Goal: Communication & Community: Answer question/provide support

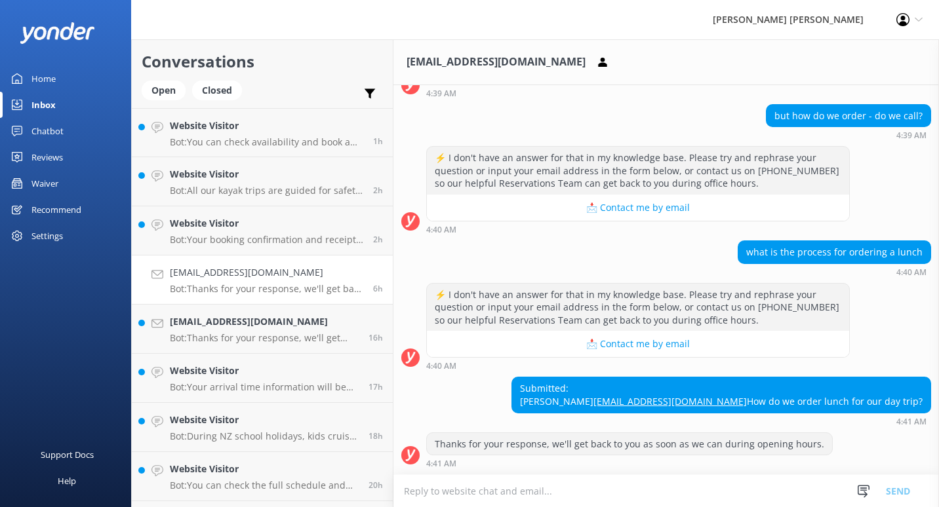
scroll to position [592, 0]
click at [307, 141] on p "Bot: You can check availability and book a Cruise and Walk day trip online at […" at bounding box center [266, 142] width 193 height 12
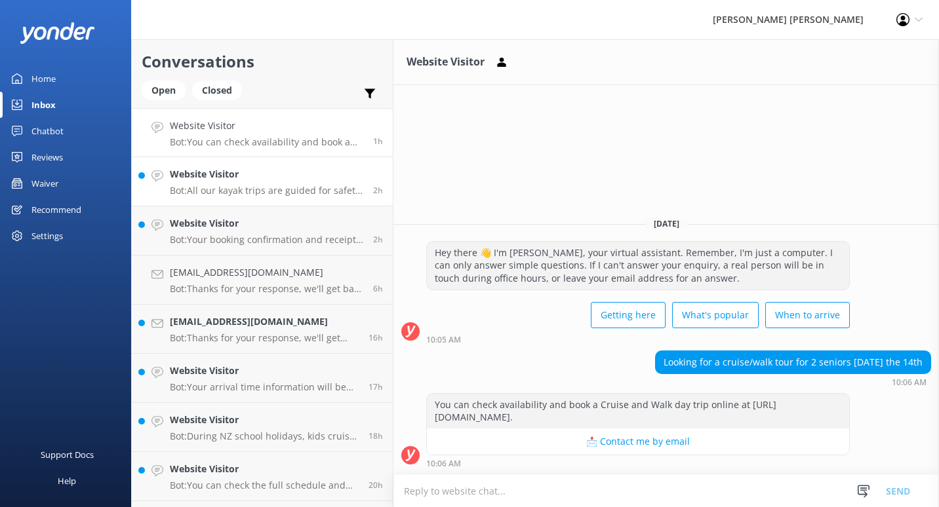
click at [300, 180] on h4 "Website Visitor" at bounding box center [266, 174] width 193 height 14
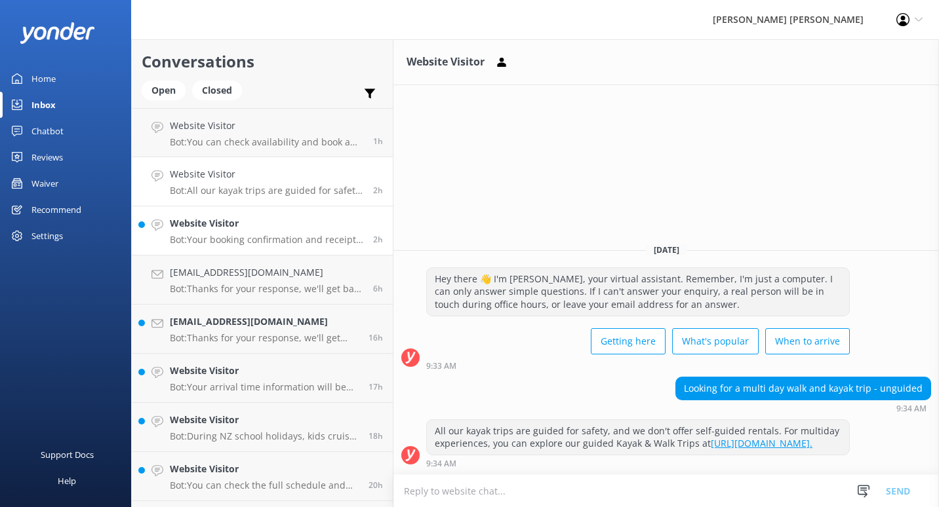
click at [300, 227] on h4 "Website Visitor" at bounding box center [266, 223] width 193 height 14
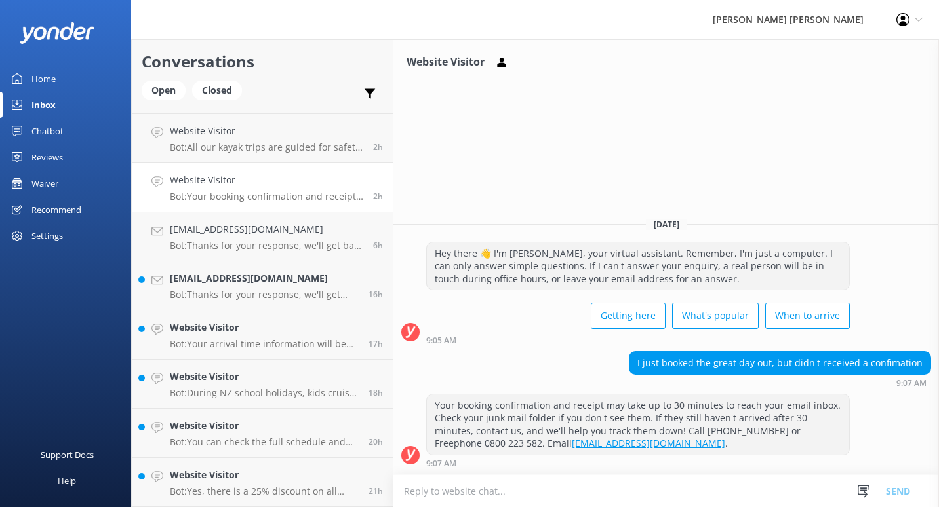
scroll to position [66, 0]
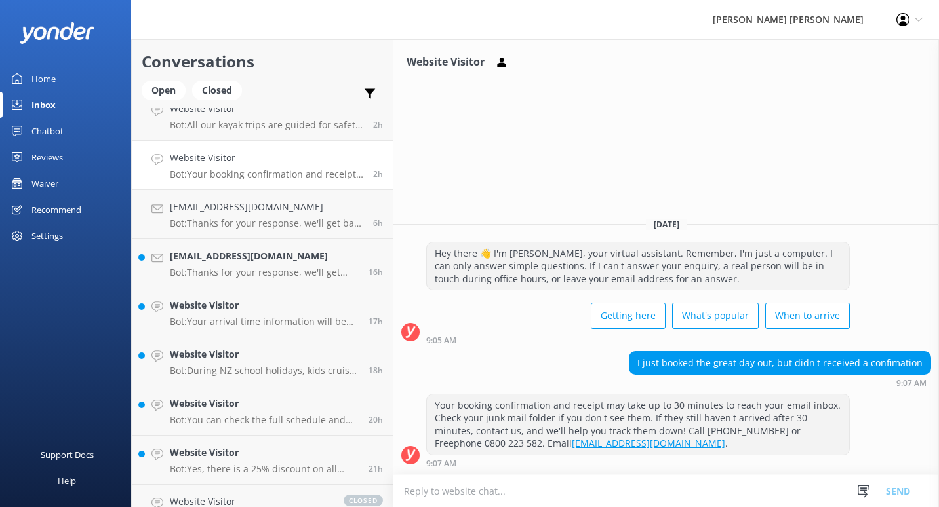
click at [300, 227] on p "Bot: Thanks for your response, we'll get back to you as soon as we can during o…" at bounding box center [266, 224] width 193 height 12
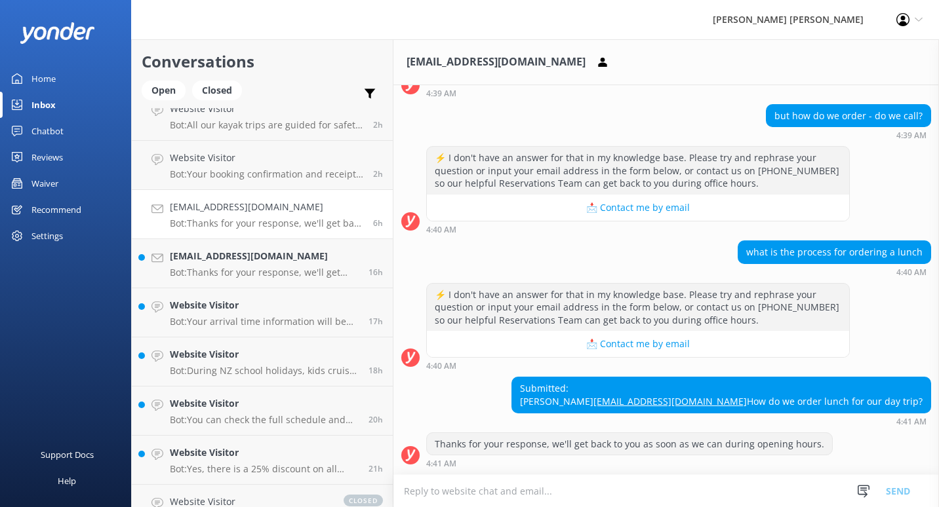
scroll to position [592, 0]
click at [284, 262] on h4 "[EMAIL_ADDRESS][DOMAIN_NAME]" at bounding box center [264, 256] width 189 height 14
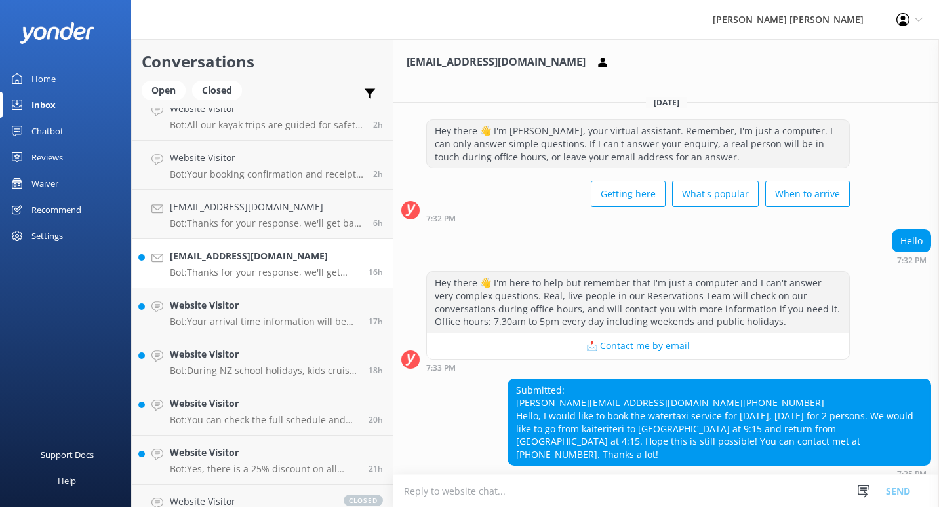
scroll to position [79, 0]
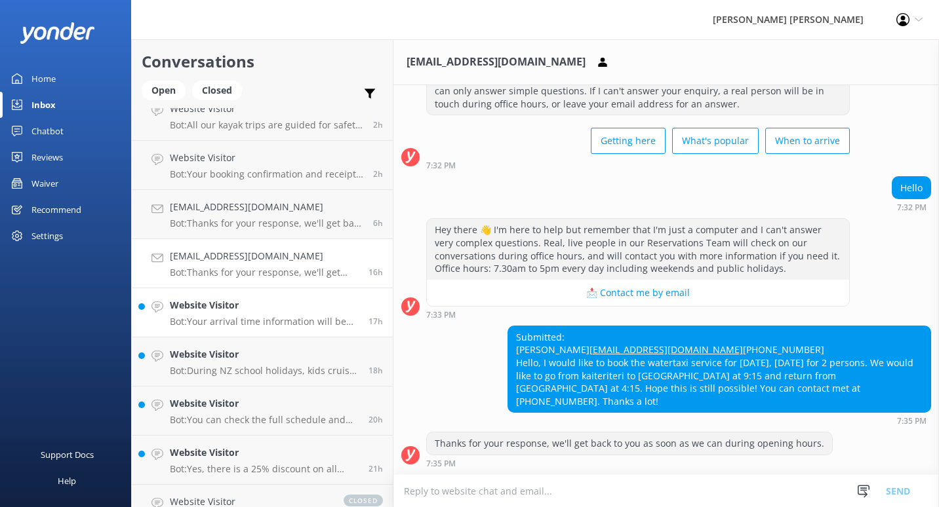
click at [260, 313] on div "Website Visitor Bot: Your arrival time information will be included in your boo…" at bounding box center [264, 312] width 189 height 29
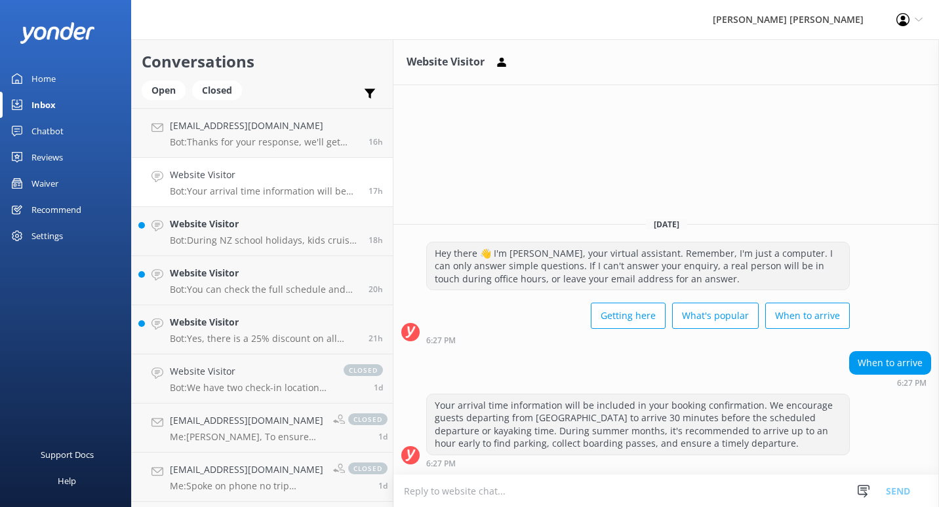
scroll to position [197, 0]
click at [254, 247] on link "Website Visitor Bot: During NZ school holidays, kids cruise free on day trips i…" at bounding box center [262, 230] width 261 height 49
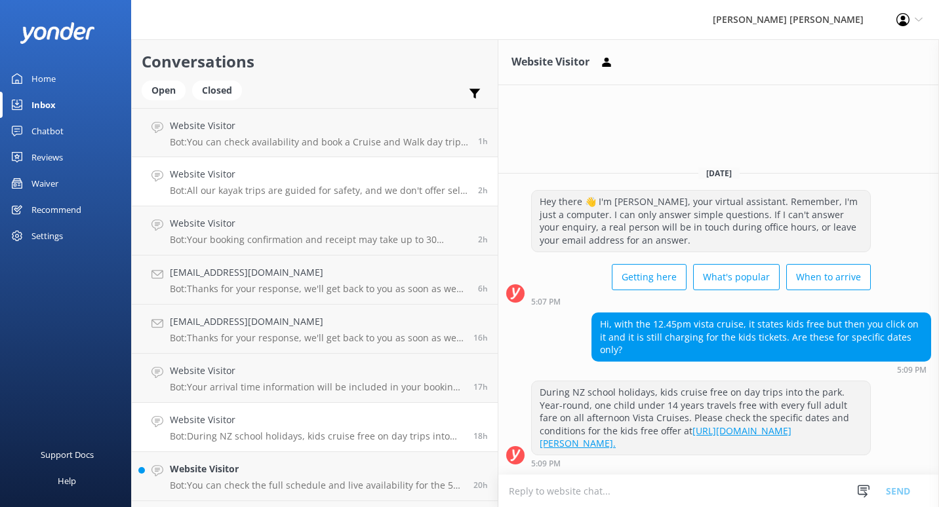
click at [284, 176] on h4 "Website Visitor" at bounding box center [319, 174] width 298 height 14
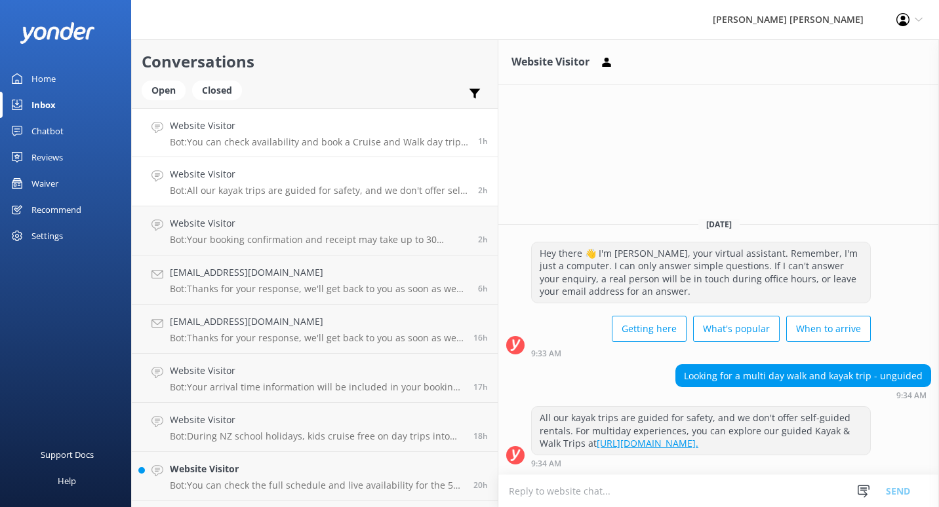
click at [283, 154] on link "Website Visitor Bot: You can check availability and book a Cruise and Walk day …" at bounding box center [315, 132] width 366 height 49
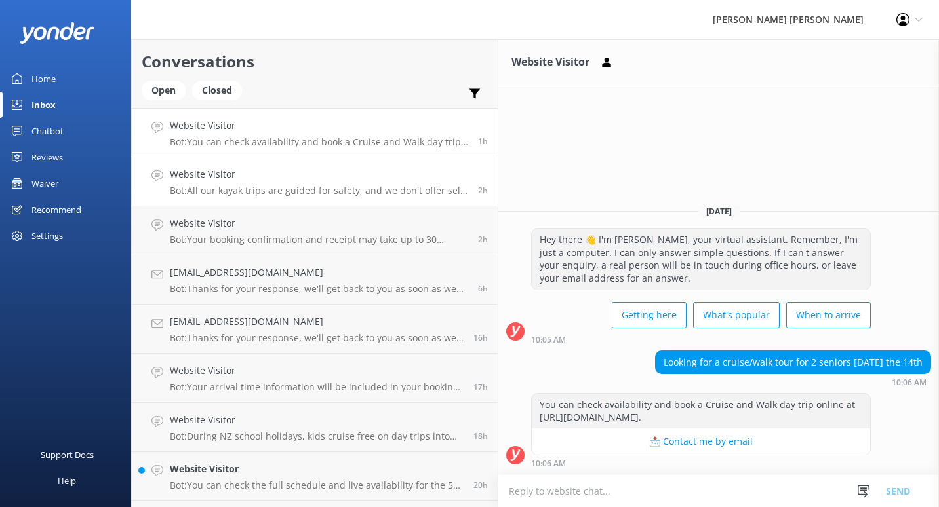
click at [277, 184] on div "Website Visitor Bot: All our kayak trips are guided for safety, and we don't of…" at bounding box center [319, 181] width 298 height 29
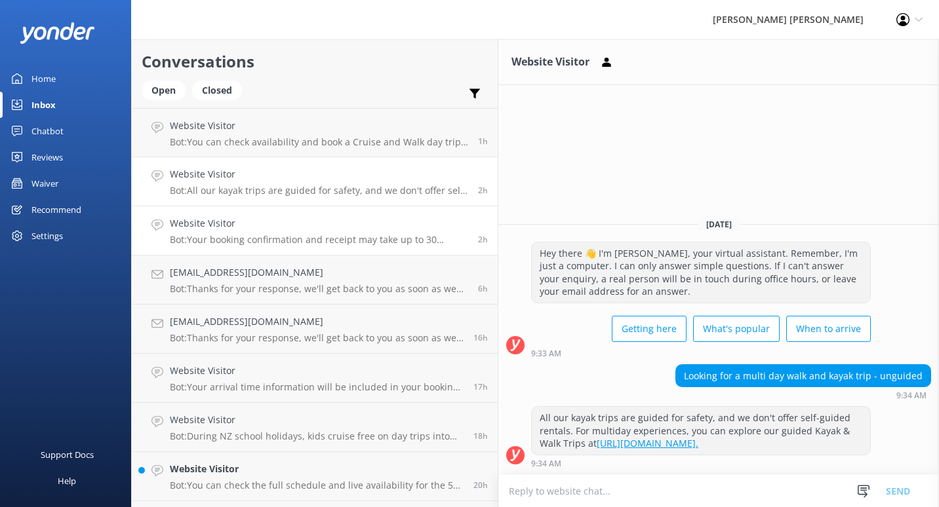
click at [307, 229] on h4 "Website Visitor" at bounding box center [319, 223] width 298 height 14
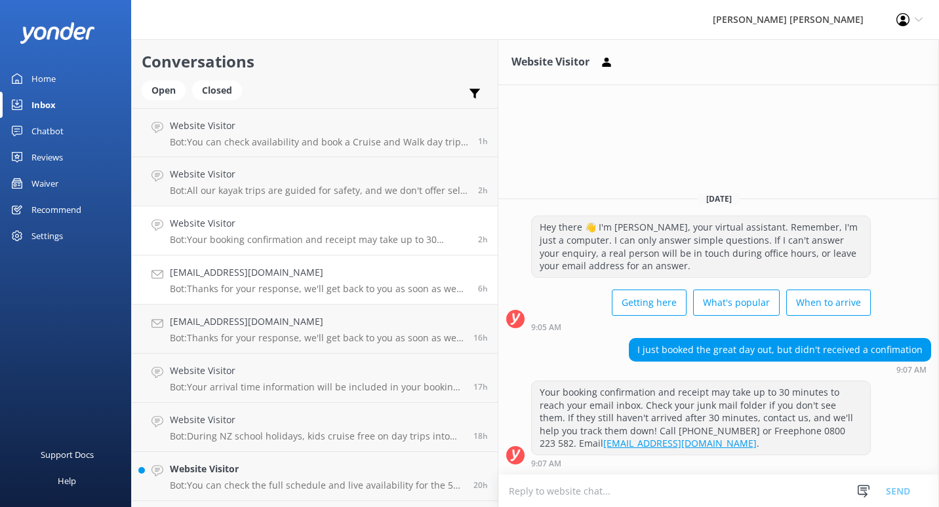
click at [258, 278] on h4 "[EMAIL_ADDRESS][DOMAIN_NAME]" at bounding box center [319, 272] width 298 height 14
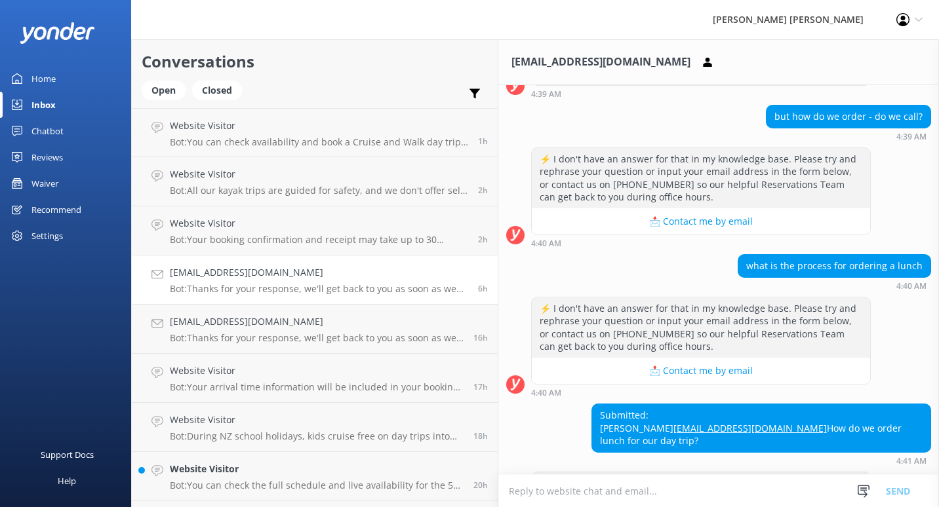
scroll to position [592, 0]
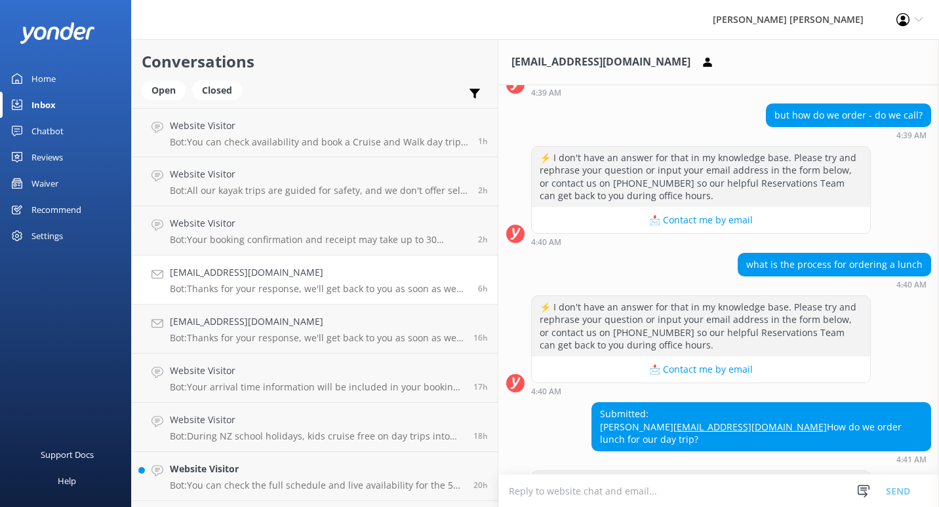
click at [498, 495] on textarea at bounding box center [718, 491] width 440 height 32
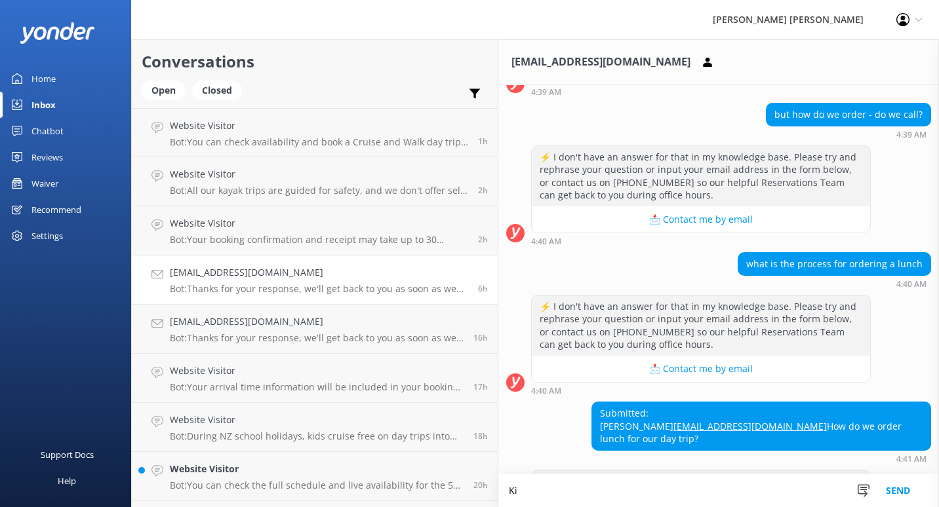
type textarea "K"
